Goal: Task Accomplishment & Management: Complete application form

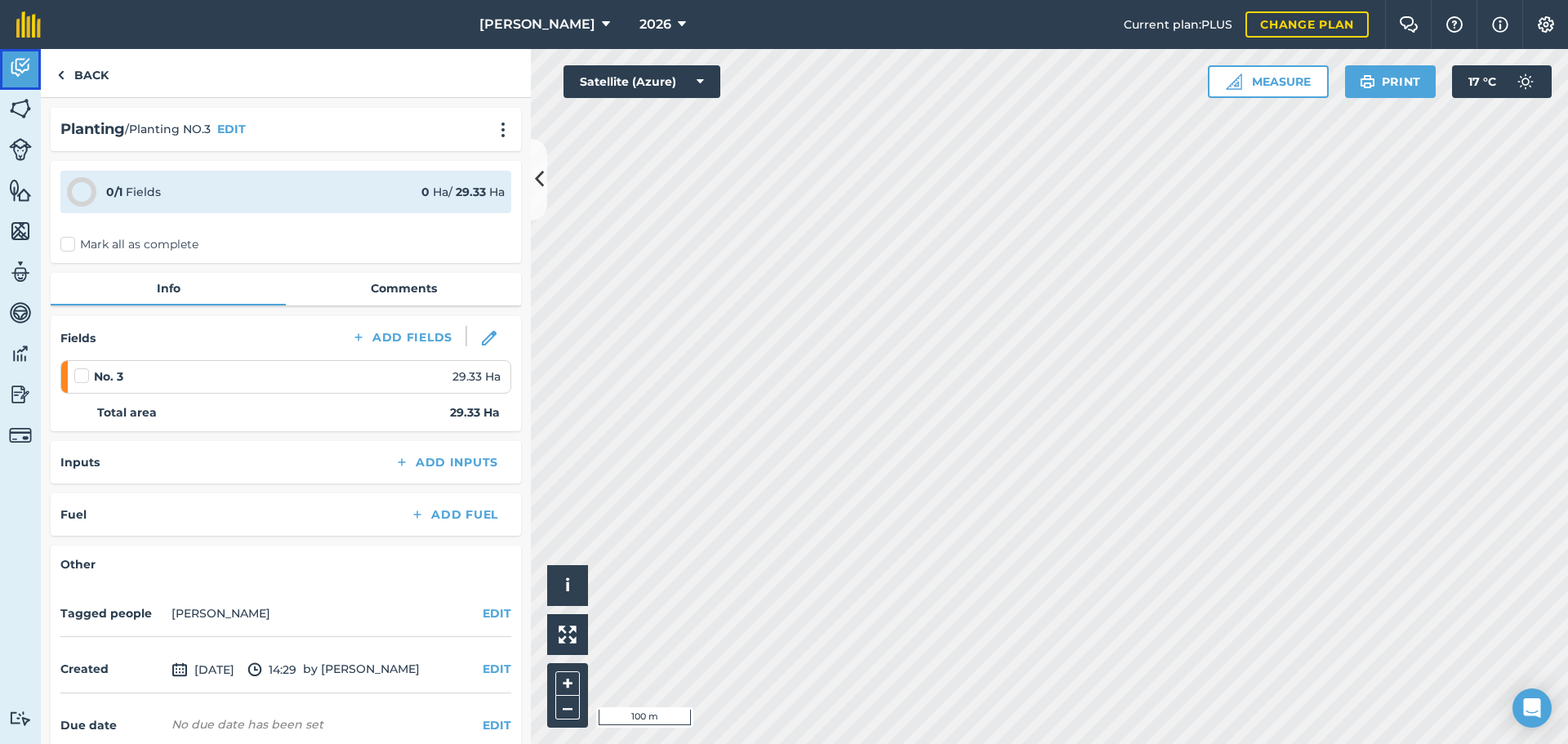
click at [10, 71] on img at bounding box center [21, 68] width 23 height 24
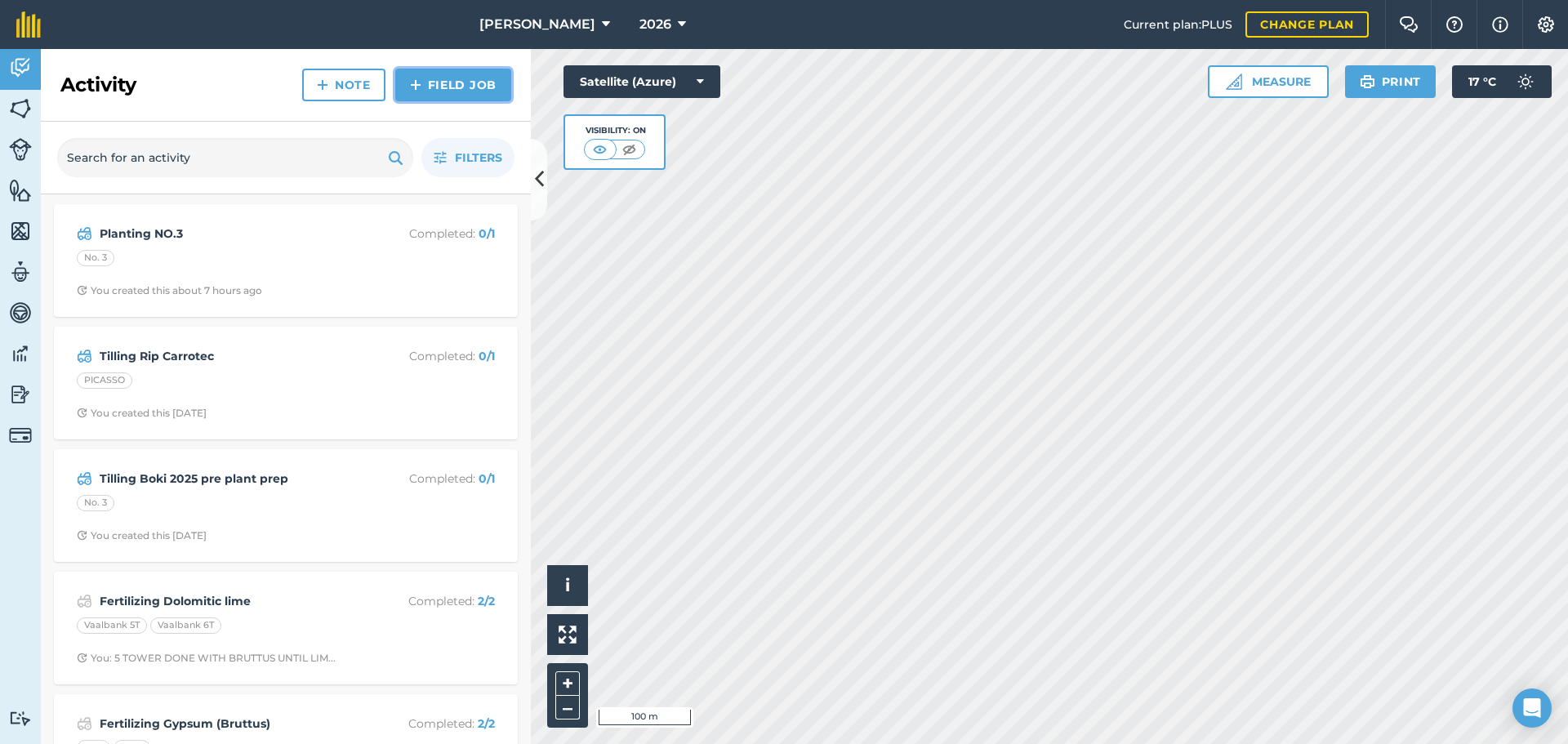
click at [467, 93] on link "Field Job" at bounding box center [453, 85] width 116 height 33
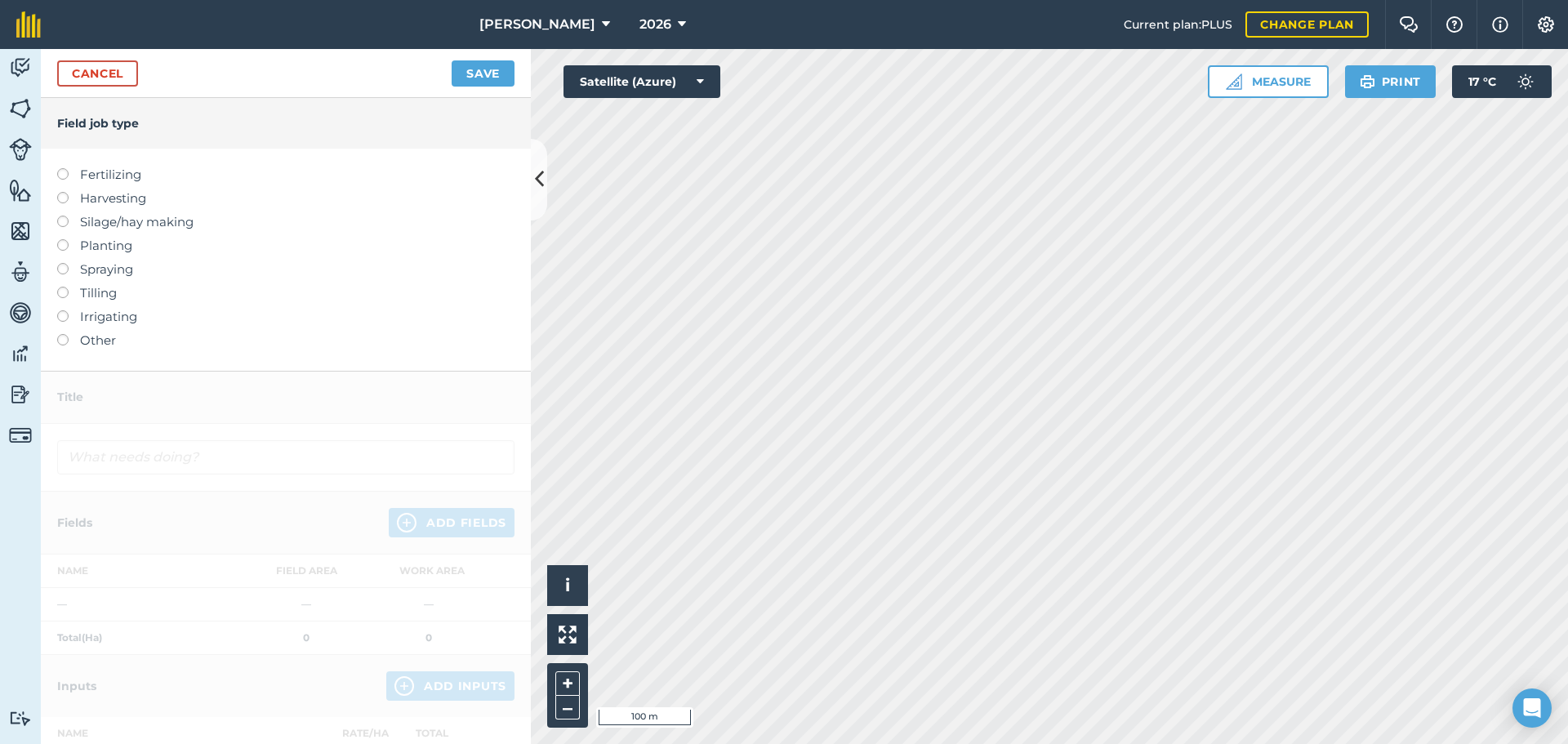
click at [103, 273] on label "Spraying" at bounding box center [285, 269] width 458 height 20
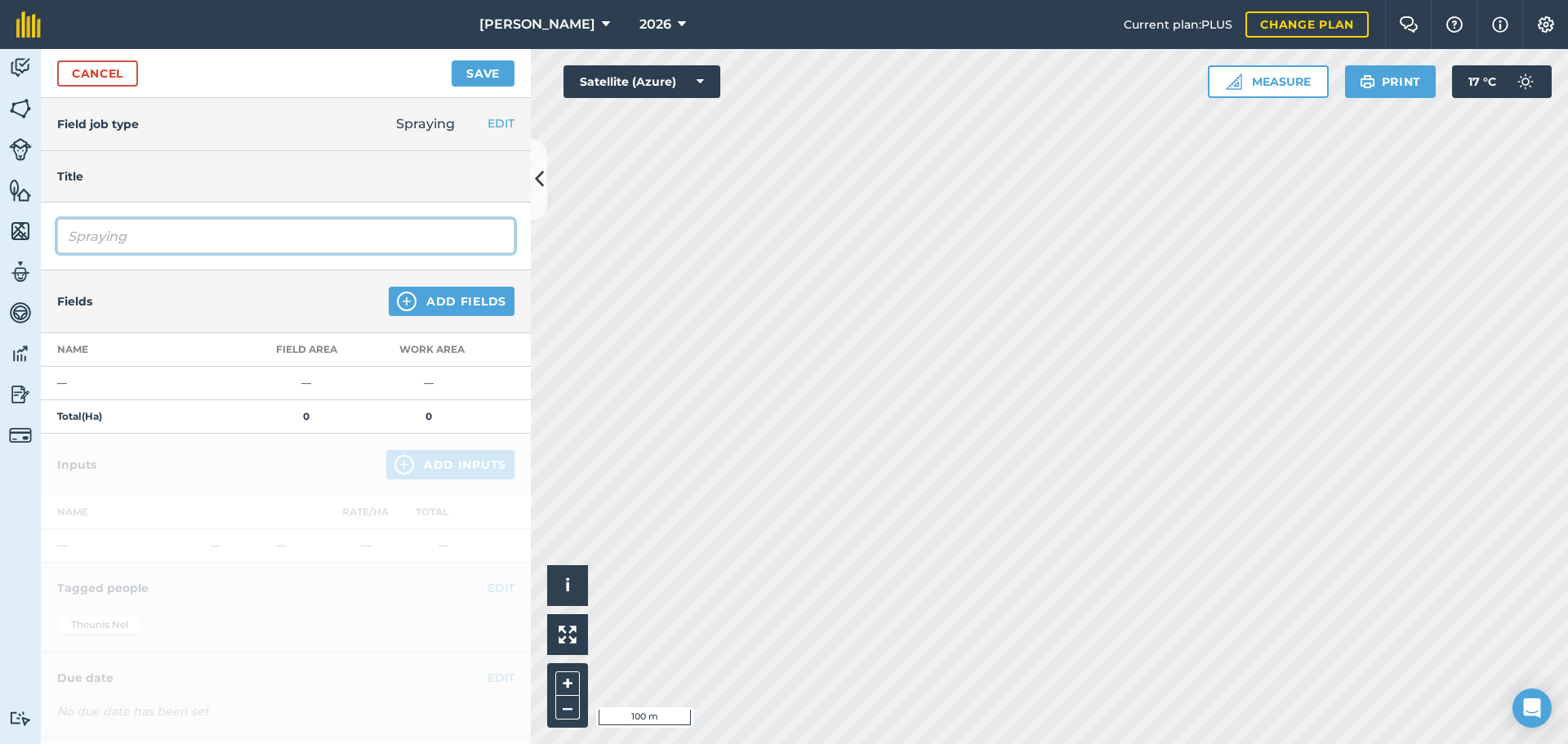
click at [159, 235] on input "Spraying" at bounding box center [285, 236] width 458 height 34
drag, startPoint x: 440, startPoint y: 235, endPoint x: 313, endPoint y: 243, distance: 127.3
click at [313, 243] on input "Spraying BURNDOWN VAALSPRUIT MAIZE IRRIGATED" at bounding box center [285, 236] width 458 height 34
type input "Spraying BURNDOWN VAALSPRUIT NR 1"
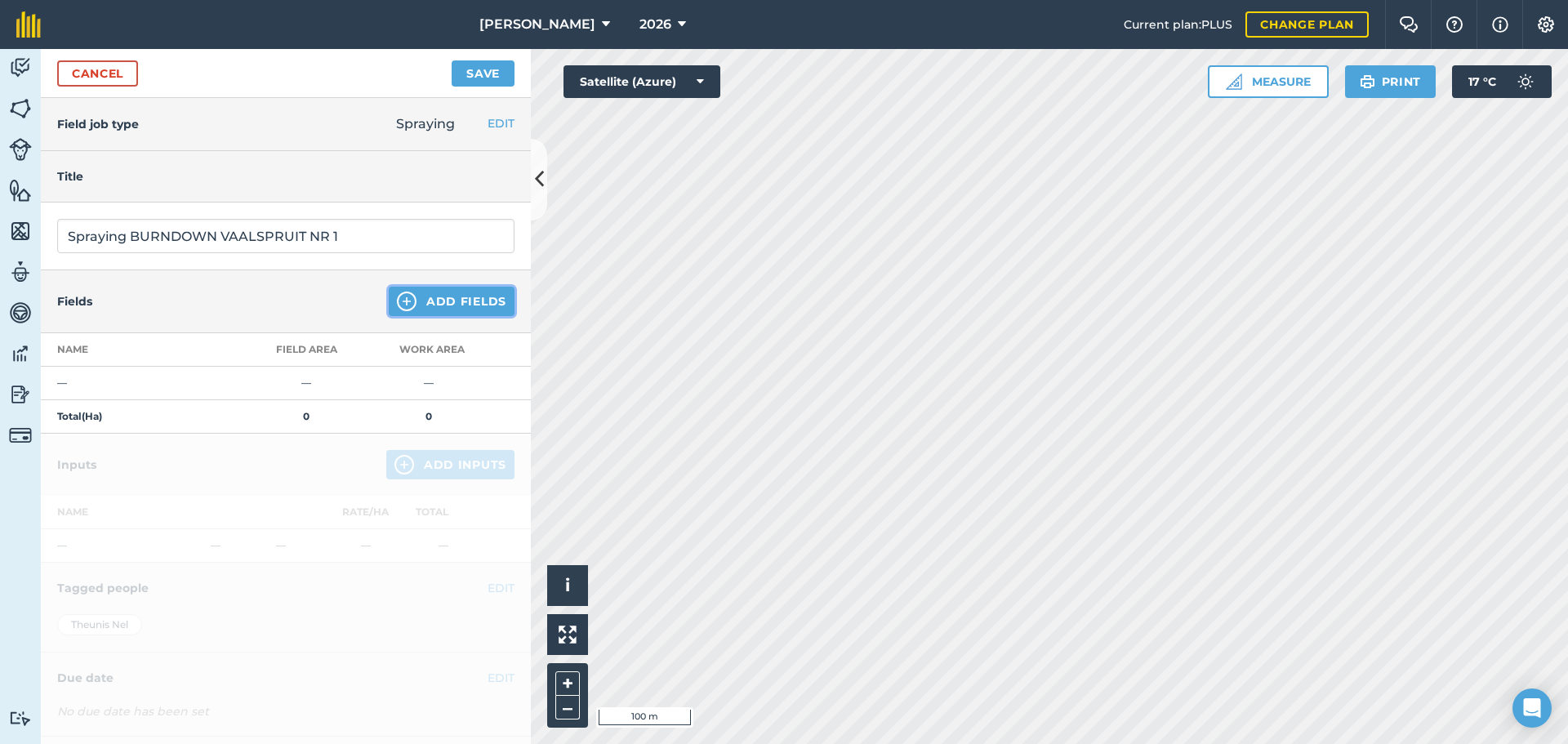
click at [438, 309] on button "Add Fields" at bounding box center [451, 301] width 126 height 30
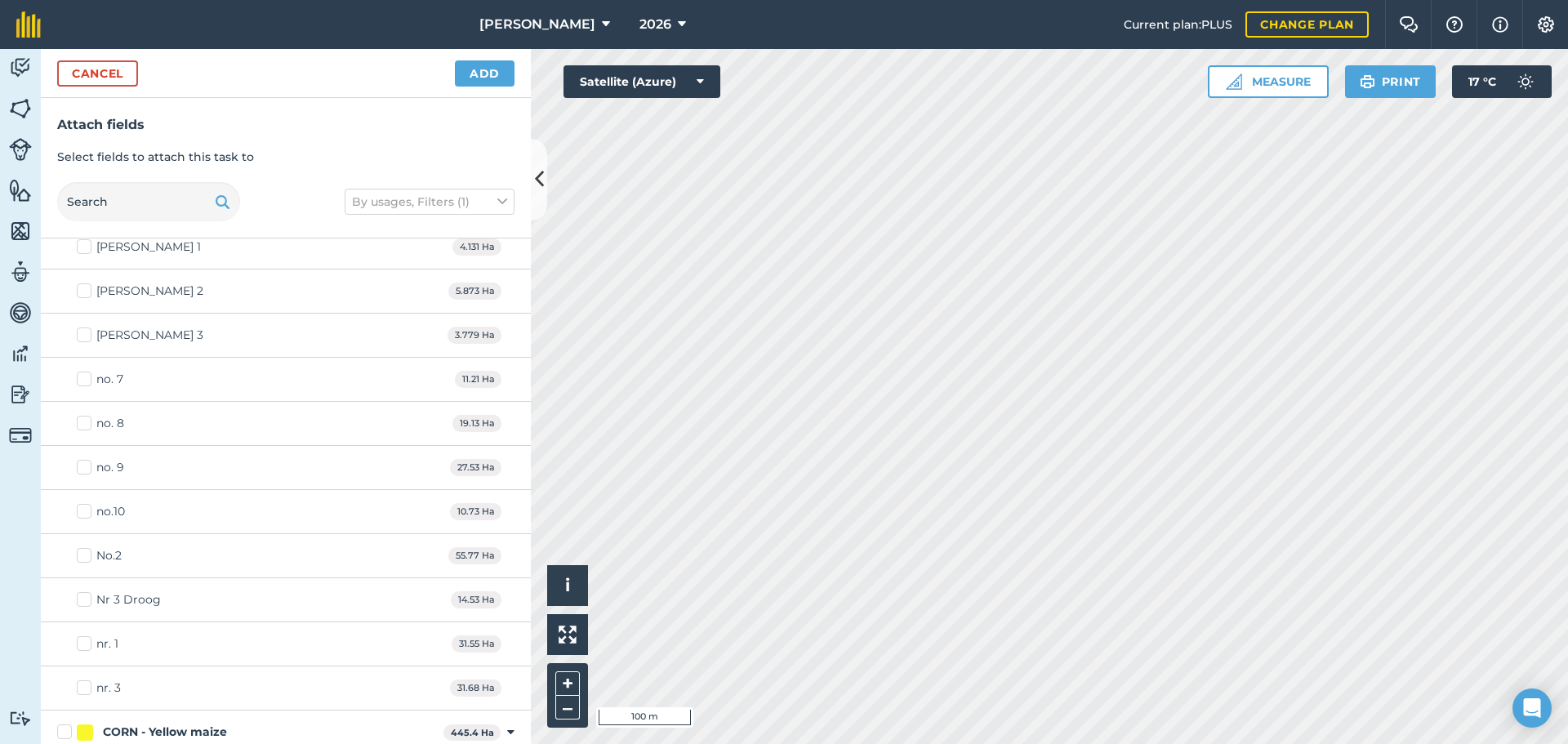
scroll to position [899, 0]
click at [89, 555] on label "nr. 1" at bounding box center [97, 555] width 42 height 17
click at [88, 555] on input "nr. 1" at bounding box center [81, 551] width 10 height 10
checkbox input "true"
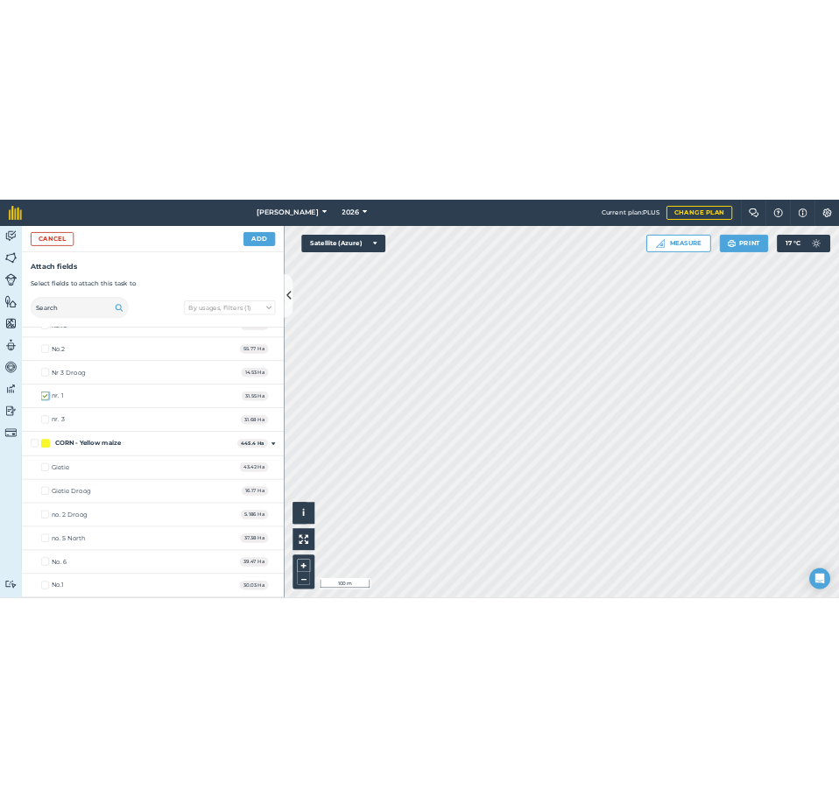
scroll to position [1577, 0]
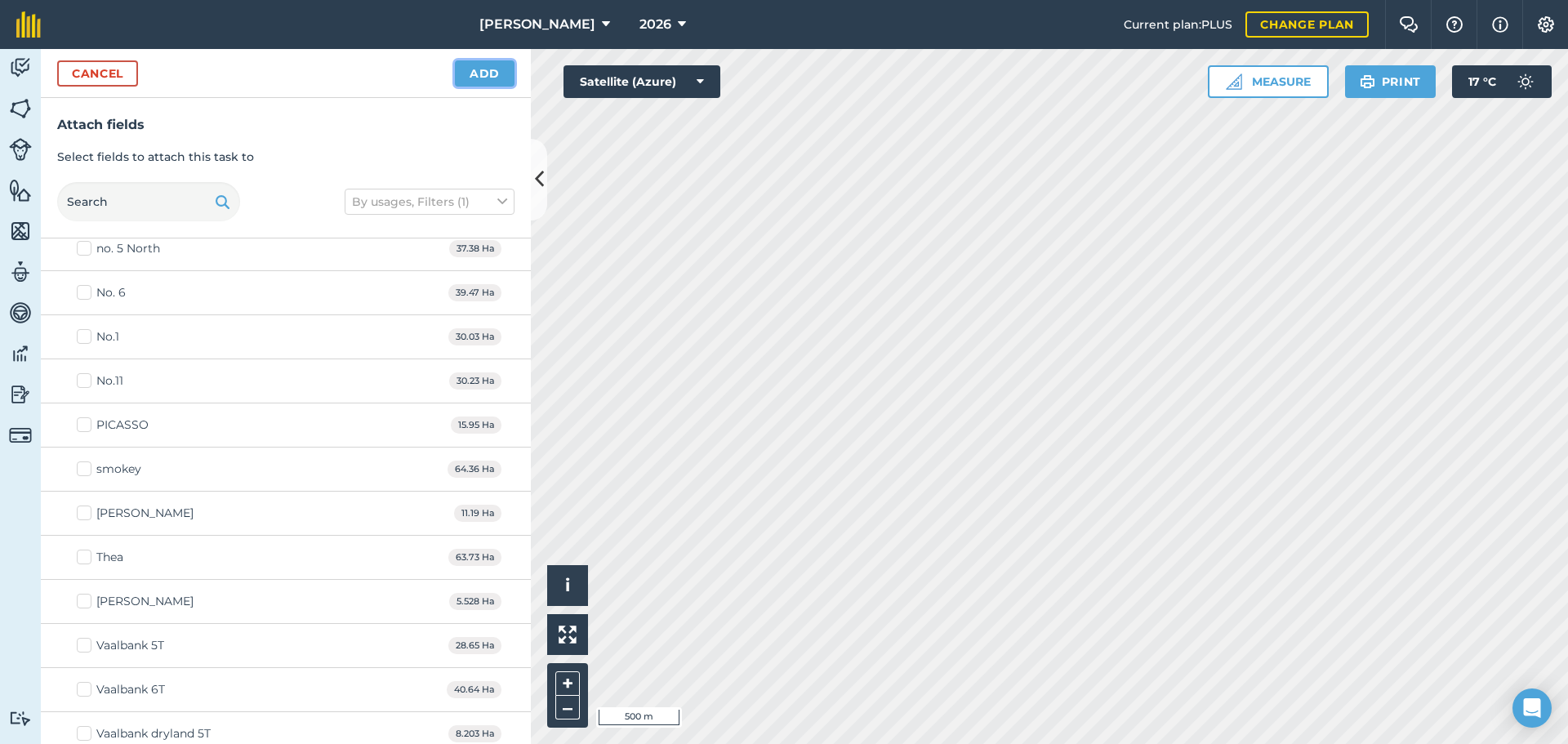
click at [483, 76] on button "Add" at bounding box center [485, 74] width 60 height 26
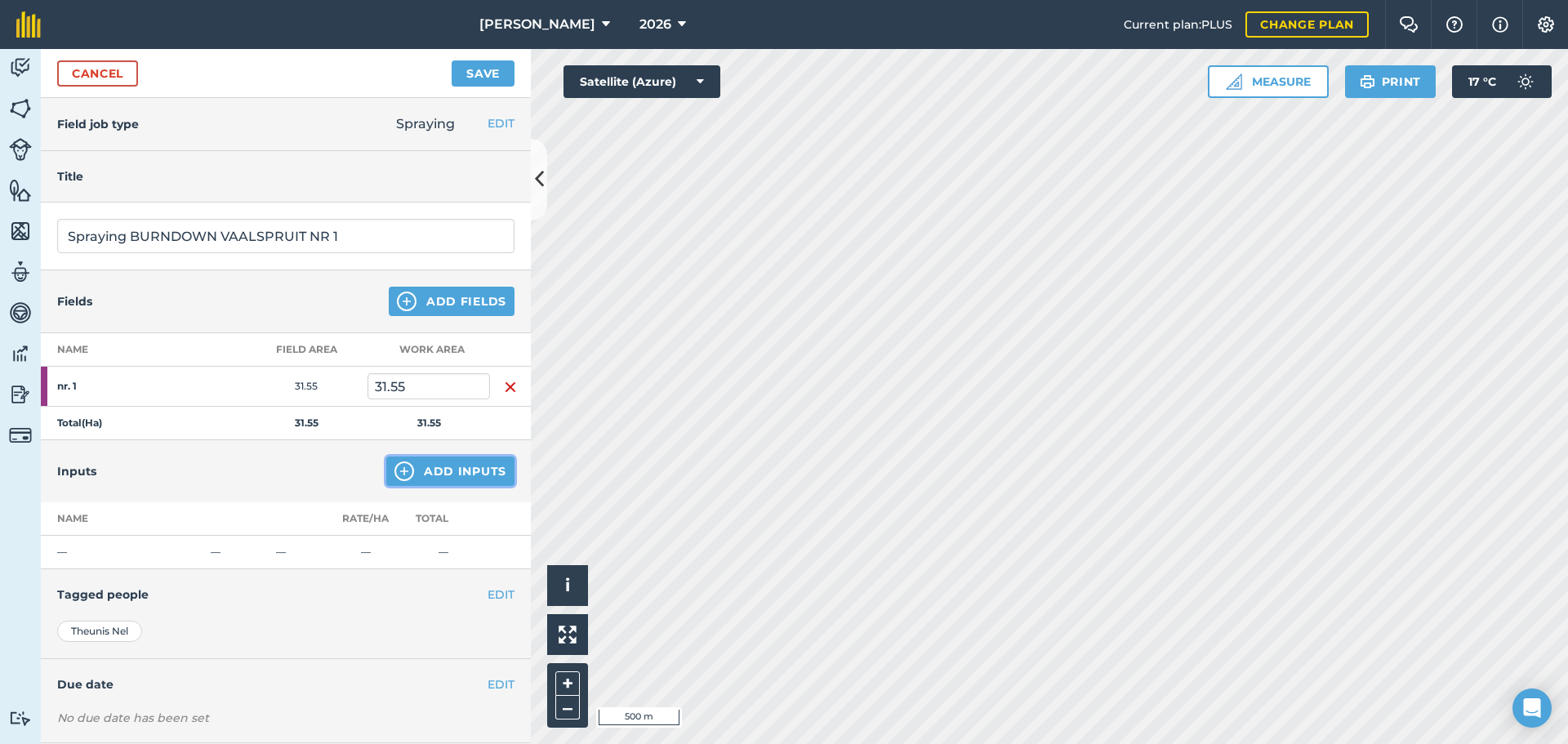
click at [435, 472] on button "Add Inputs" at bounding box center [450, 472] width 129 height 30
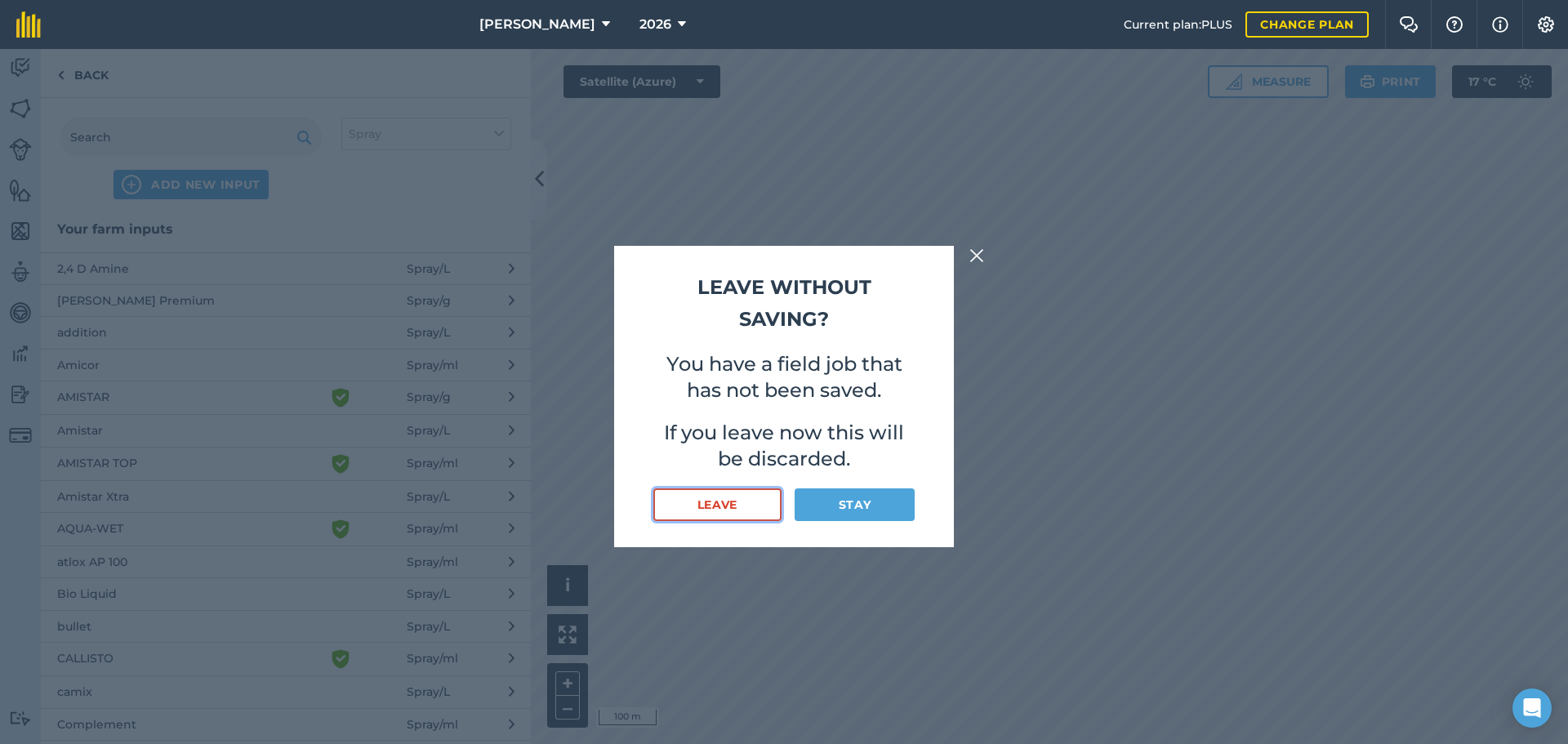
click at [750, 511] on button "Leave" at bounding box center [718, 504] width 129 height 33
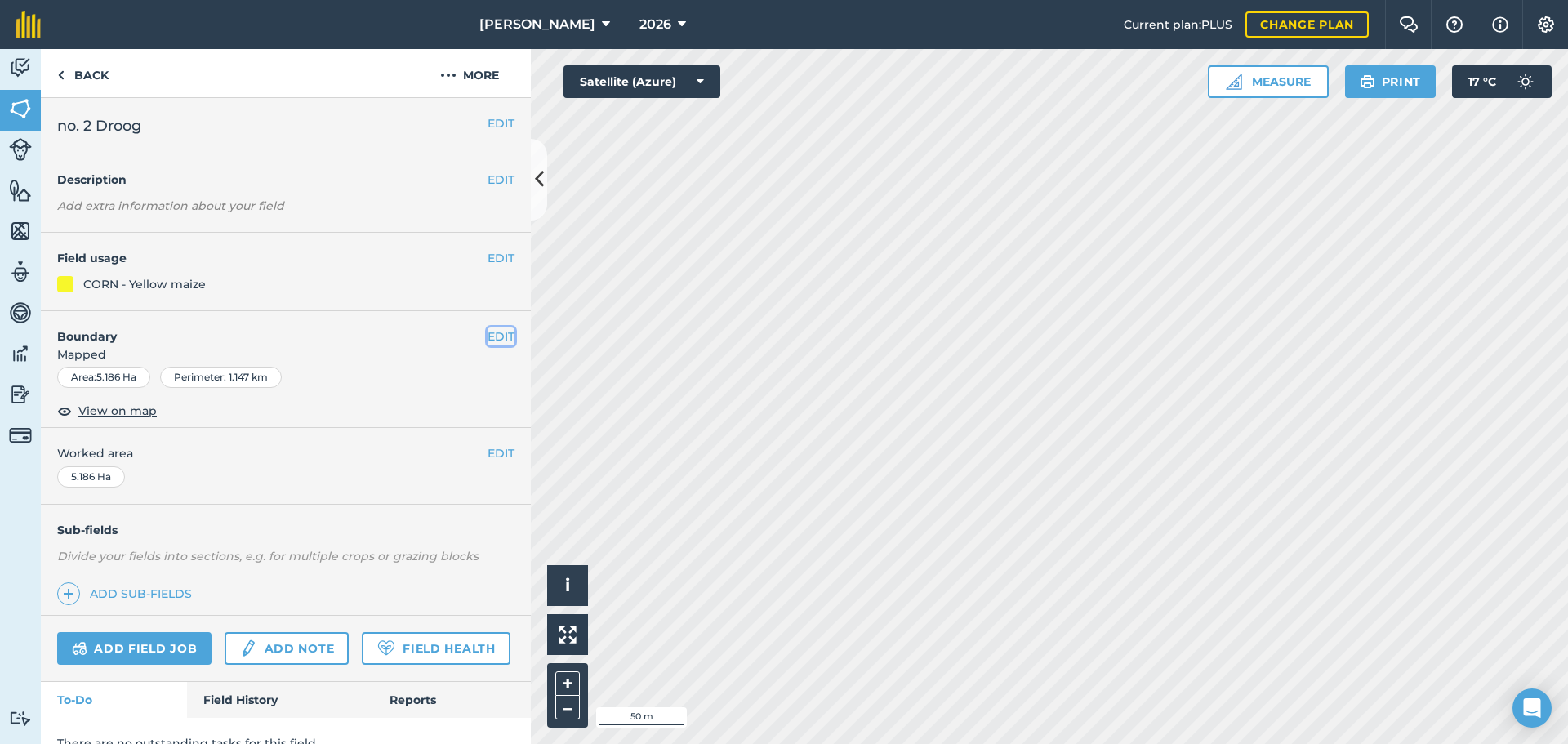
click at [488, 336] on button "EDIT" at bounding box center [501, 336] width 27 height 18
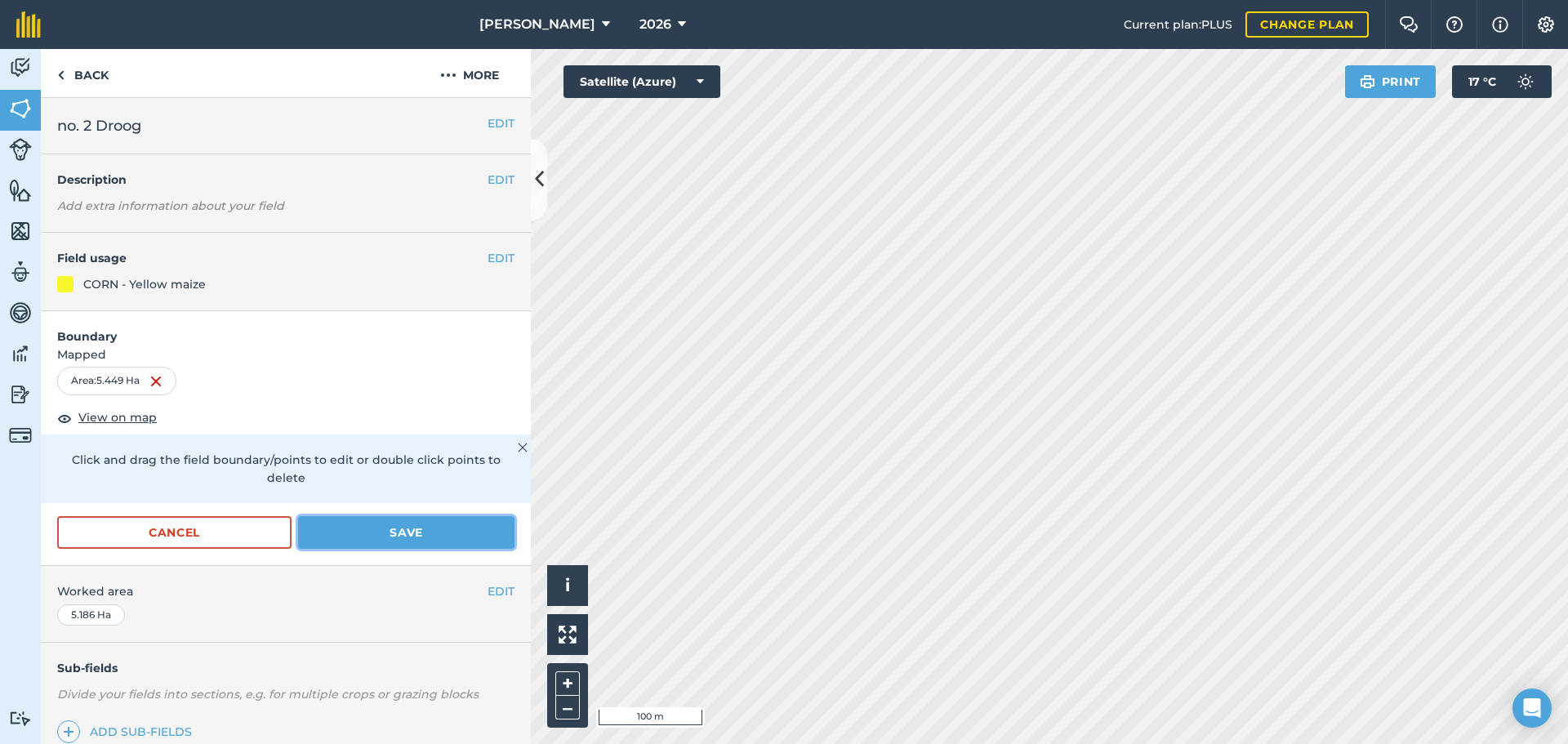
click at [457, 536] on button "Save" at bounding box center [406, 532] width 216 height 33
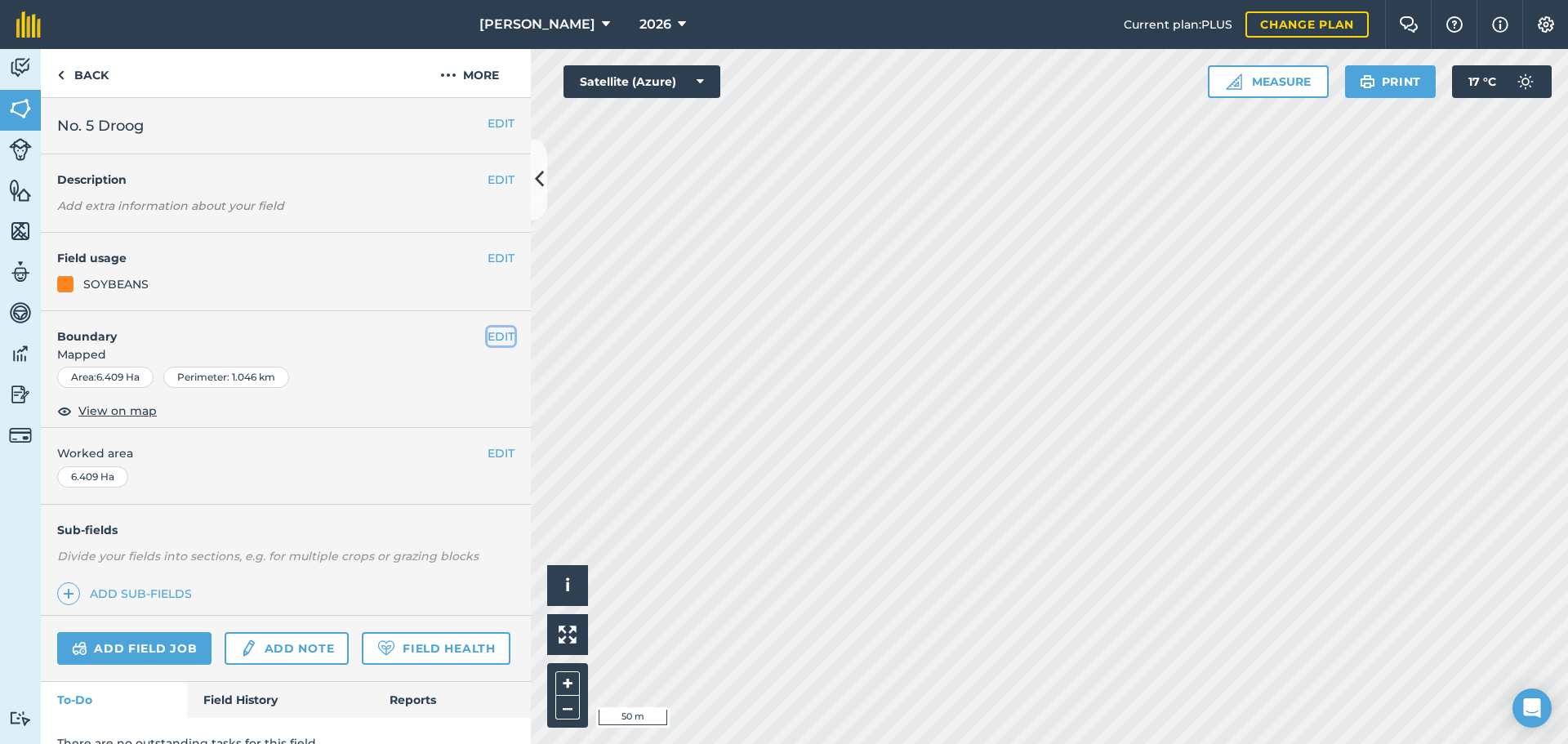
click at [495, 330] on button "EDIT" at bounding box center [501, 336] width 27 height 18
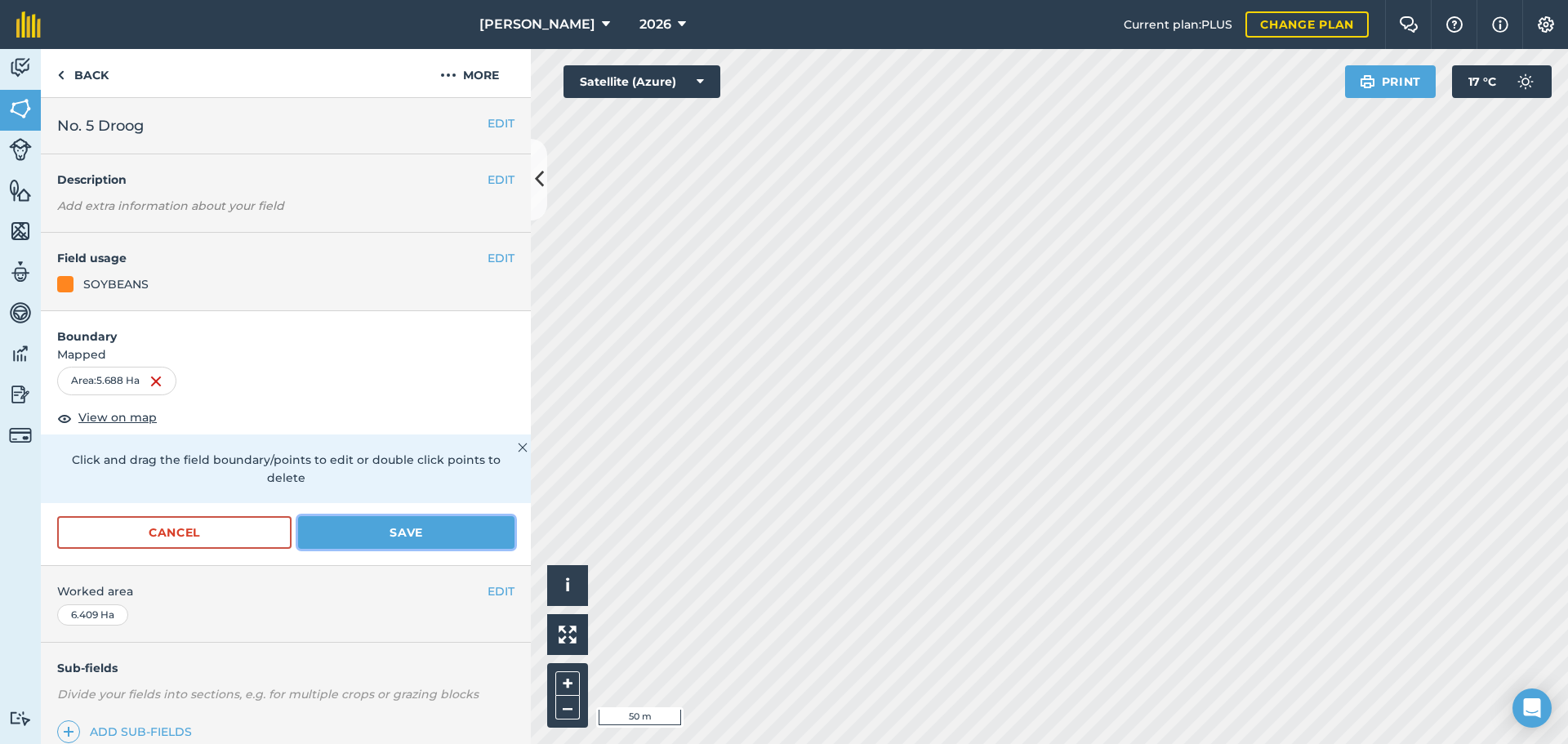
click at [445, 526] on button "Save" at bounding box center [406, 532] width 216 height 33
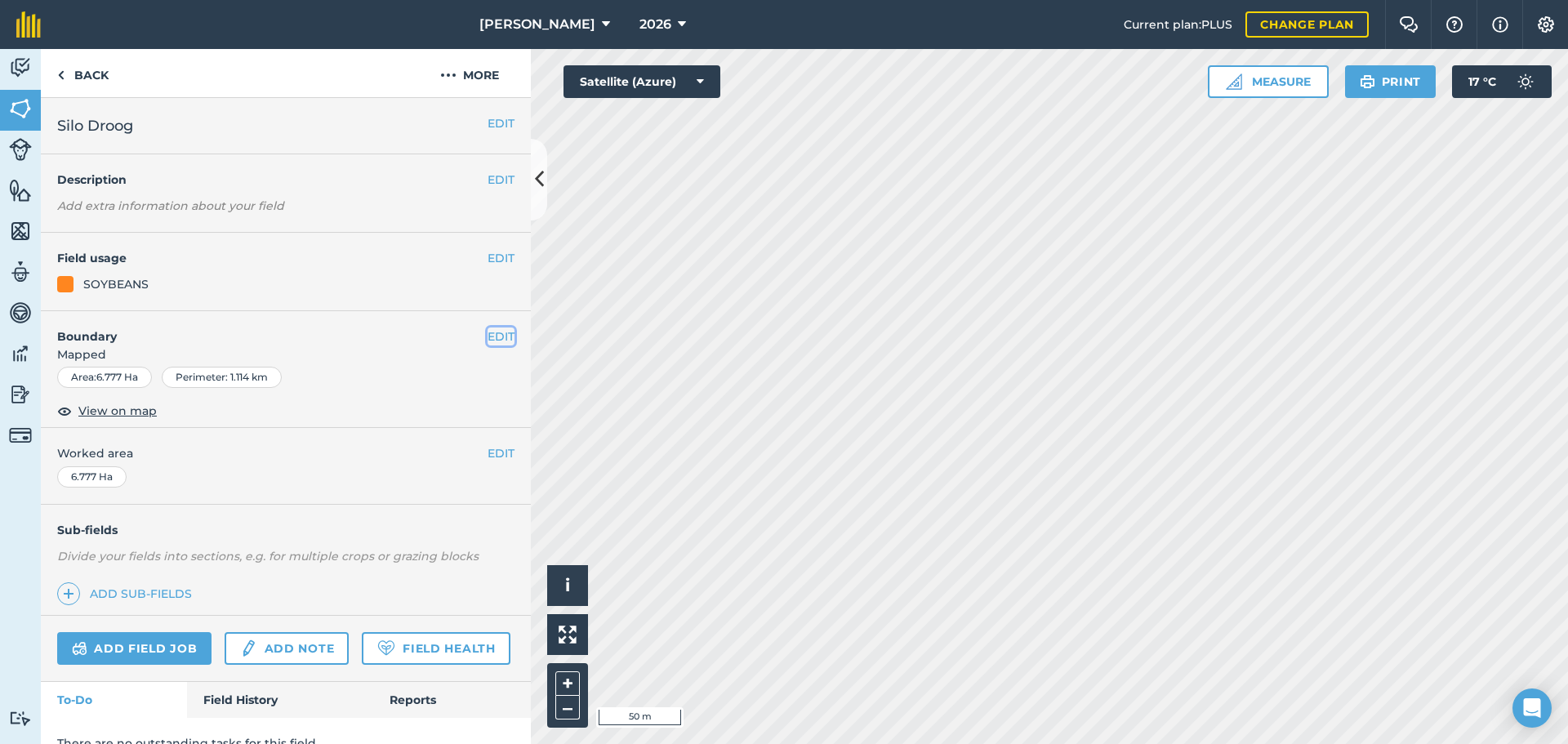
click at [491, 335] on button "EDIT" at bounding box center [501, 336] width 27 height 18
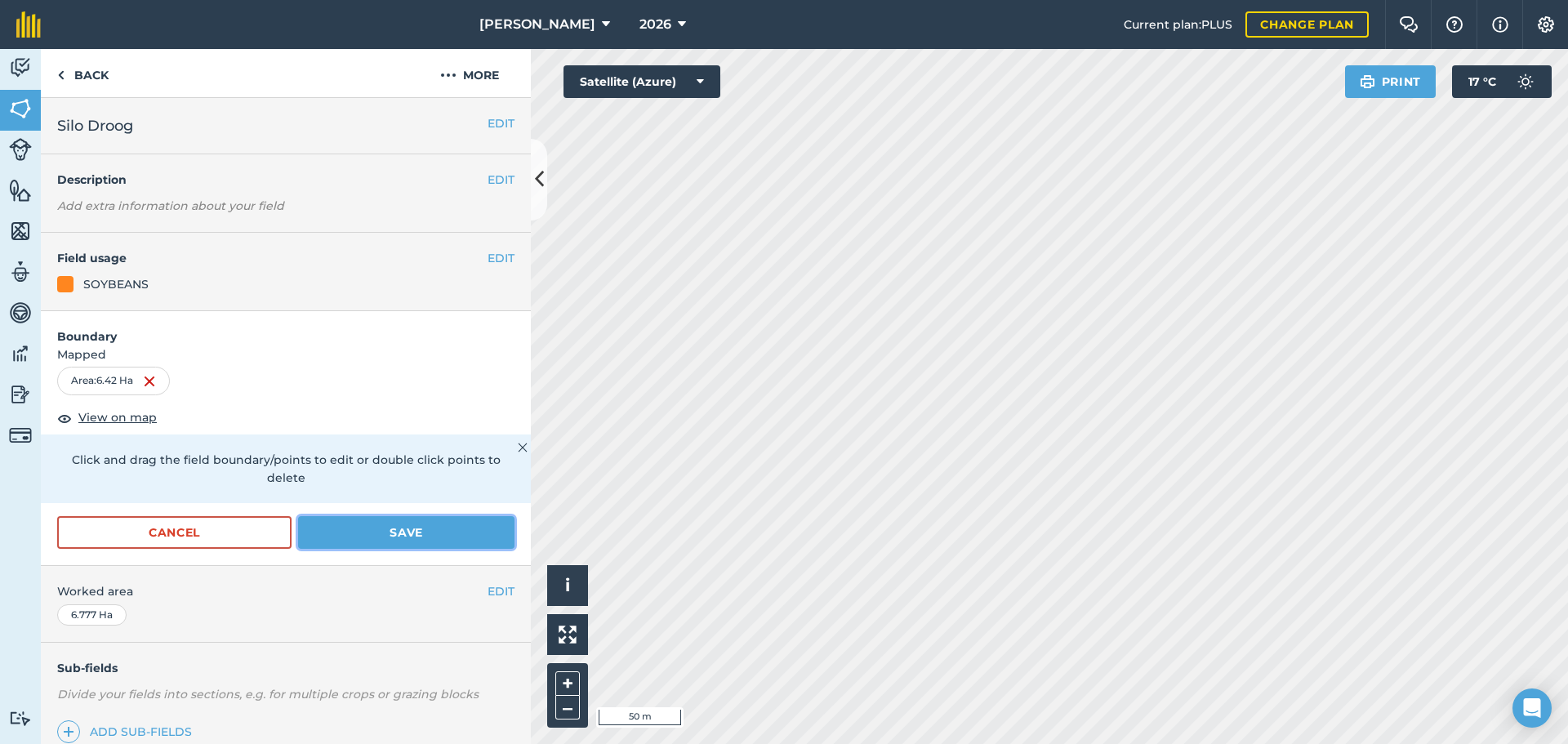
click at [474, 530] on button "Save" at bounding box center [406, 532] width 216 height 33
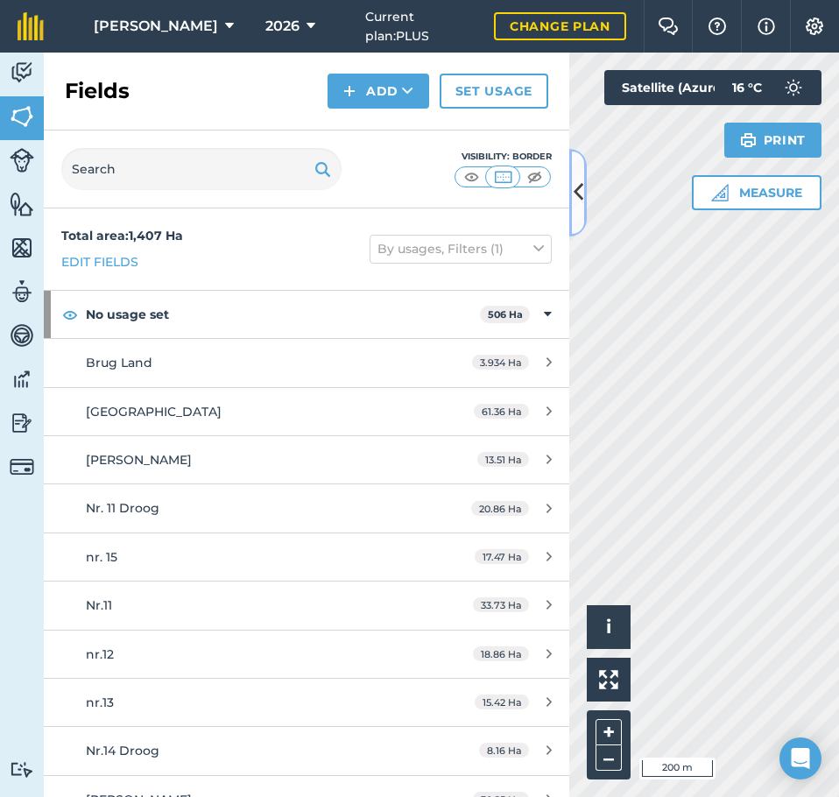
click at [580, 194] on icon at bounding box center [579, 192] width 10 height 31
